Goal: Book appointment/travel/reservation

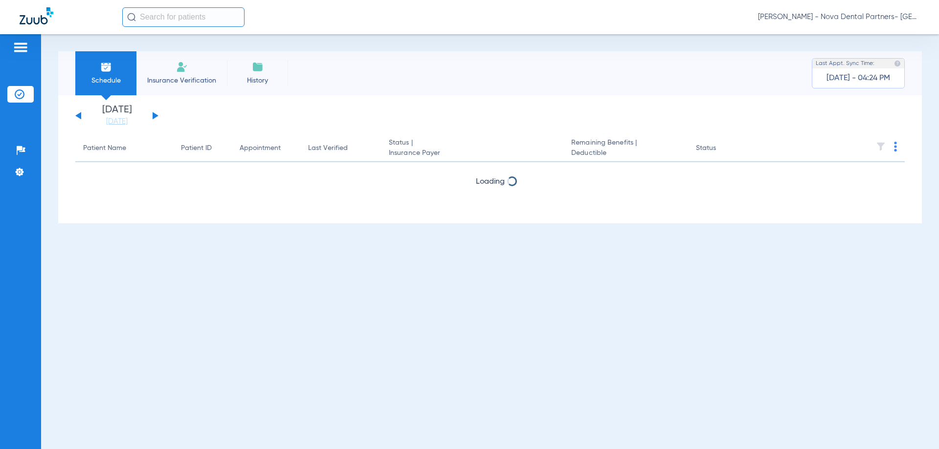
click at [200, 85] on span "Insurance Verification" at bounding box center [182, 81] width 76 height 10
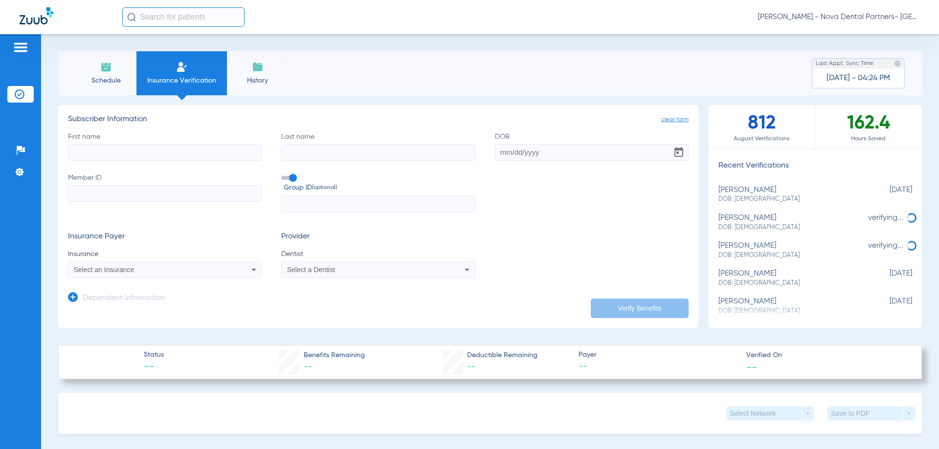
click at [105, 70] on img at bounding box center [106, 67] width 12 height 12
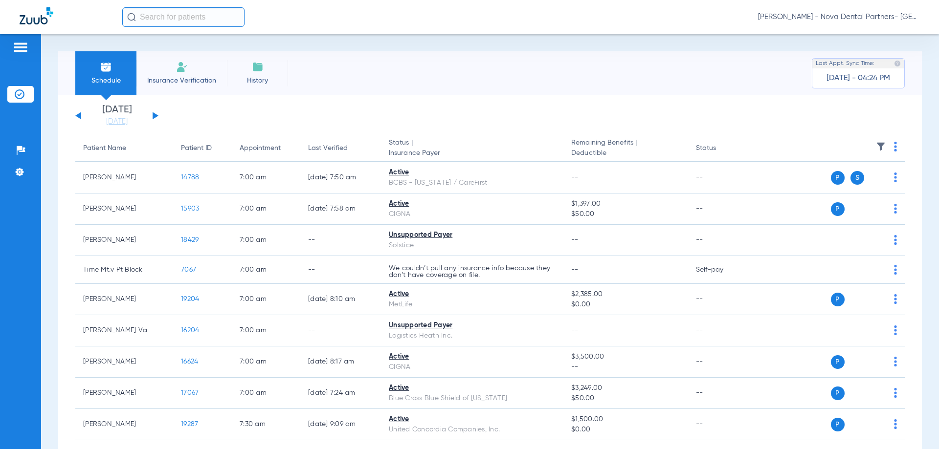
drag, startPoint x: 155, startPoint y: 112, endPoint x: 176, endPoint y: 119, distance: 21.5
click at [155, 113] on div "[DATE] [DATE] [DATE] [DATE] [DATE] [DATE] [DATE] [DATE] [DATE] [DATE] [DATE] [D…" at bounding box center [116, 116] width 83 height 22
click at [168, 84] on span "Insurance Verification" at bounding box center [182, 81] width 76 height 10
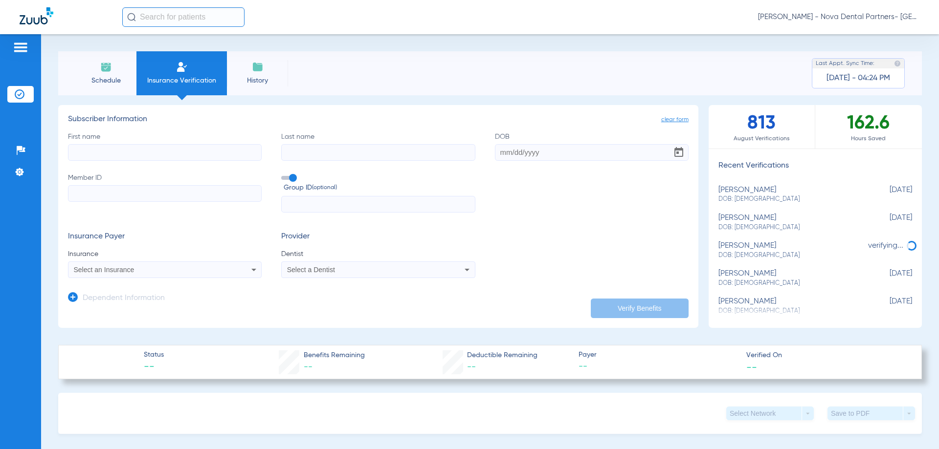
click at [114, 77] on span "Schedule" at bounding box center [106, 81] width 46 height 10
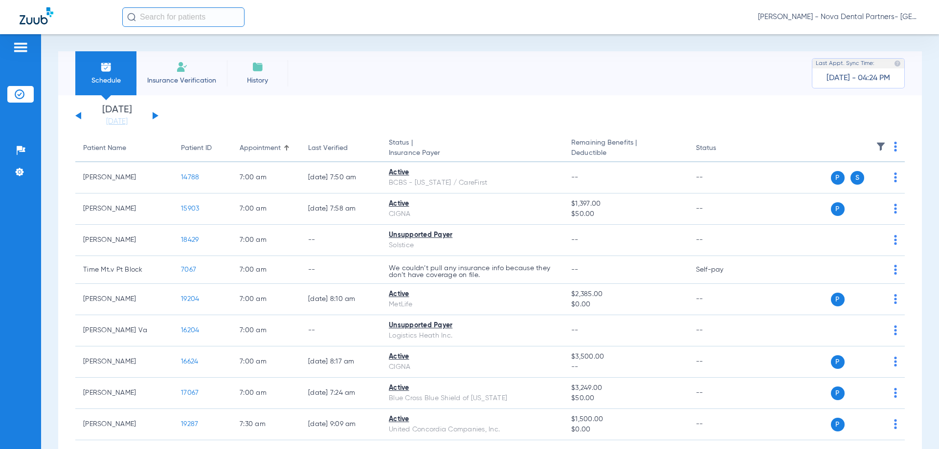
click at [152, 115] on div "[DATE] [DATE] [DATE] [DATE] [DATE] [DATE] [DATE] [DATE] [DATE] [DATE] [DATE] [D…" at bounding box center [116, 116] width 83 height 22
click at [156, 116] on button at bounding box center [156, 115] width 6 height 7
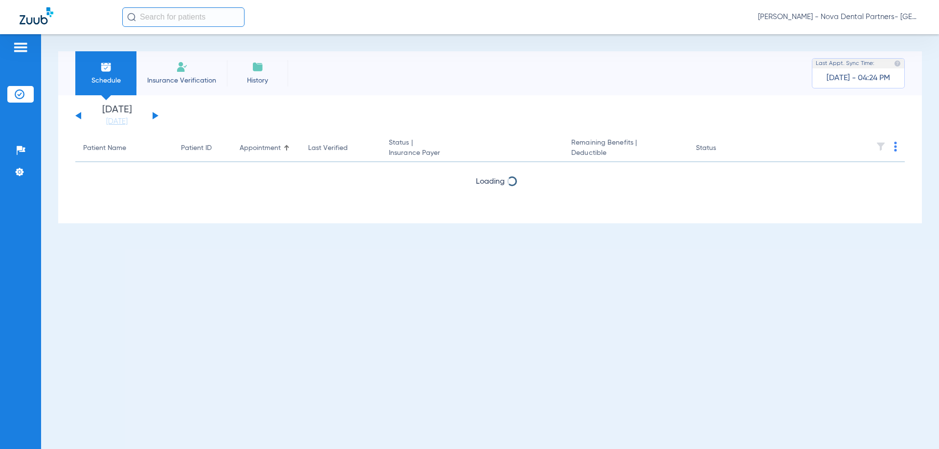
drag, startPoint x: 203, startPoint y: 114, endPoint x: 440, endPoint y: 100, distance: 236.6
click at [440, 100] on div "[DATE] [DATE] [DATE] [DATE] [DATE] [DATE] [DATE] [DATE] [DATE] [DATE] [DATE] [D…" at bounding box center [490, 159] width 864 height 128
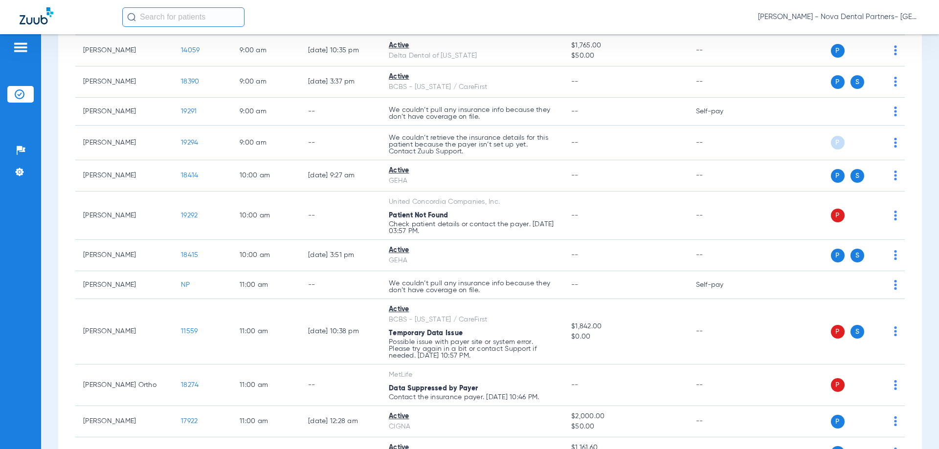
scroll to position [522, 0]
